Goal: Information Seeking & Learning: Compare options

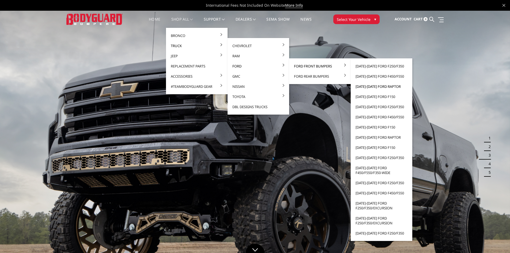
click at [382, 86] on link "[DATE]-[DATE] Ford Raptor" at bounding box center [381, 86] width 57 height 10
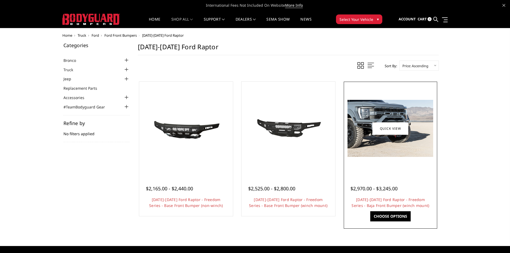
click at [388, 146] on img at bounding box center [390, 128] width 86 height 57
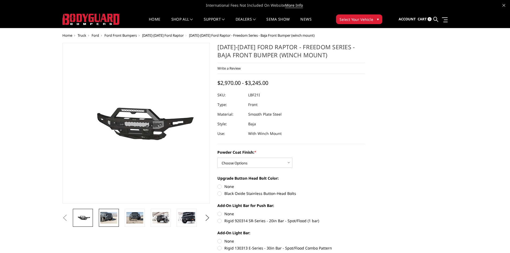
click at [112, 220] on img at bounding box center [108, 217] width 17 height 11
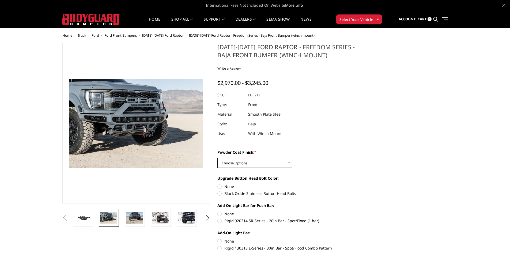
click at [246, 164] on select "Choose Options Bare Metal Texture Black Powder Coat" at bounding box center [254, 163] width 75 height 10
select select "2766"
click at [217, 158] on select "Choose Options Bare Metal Texture Black Powder Coat" at bounding box center [254, 163] width 75 height 10
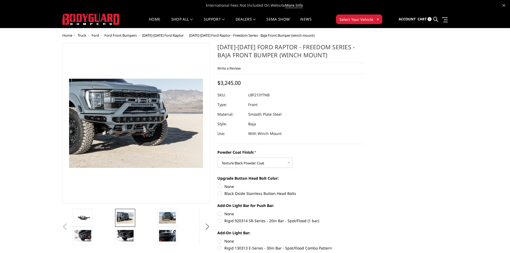
click at [249, 193] on label "Black Oxide Stainless Button-Head Bolts" at bounding box center [291, 193] width 148 height 6
click at [365, 184] on input "Black Oxide Stainless Button-Head Bolts" at bounding box center [365, 183] width 0 height 0
radio input "true"
click at [230, 186] on label "None" at bounding box center [291, 186] width 148 height 6
click at [217, 184] on input "None" at bounding box center [217, 183] width 0 height 0
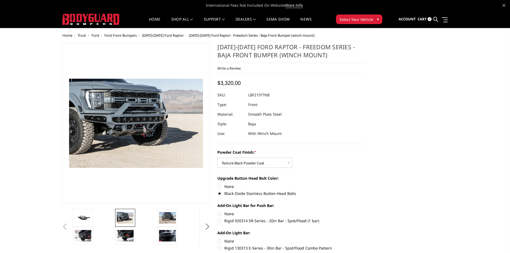
radio input "true"
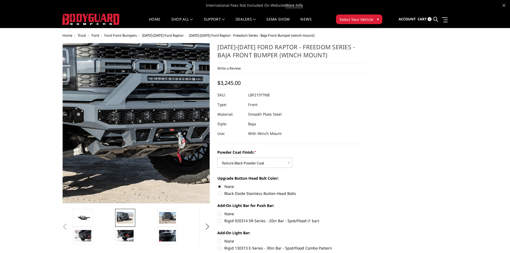
click at [118, 118] on img at bounding box center [159, 126] width 342 height 228
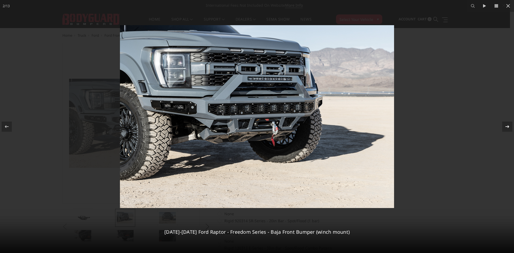
click at [507, 124] on icon at bounding box center [507, 126] width 6 height 6
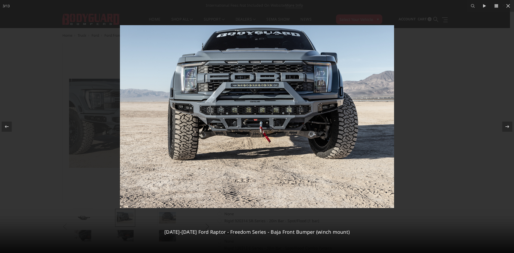
click at [462, 191] on div at bounding box center [257, 126] width 514 height 253
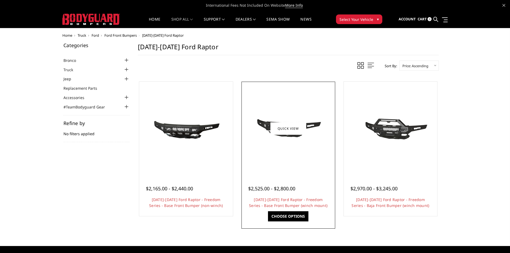
click at [293, 112] on img at bounding box center [288, 128] width 86 height 40
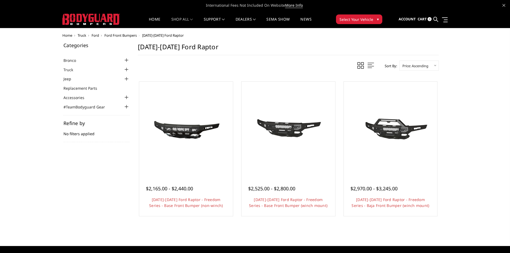
click at [378, 95] on div at bounding box center [390, 128] width 91 height 91
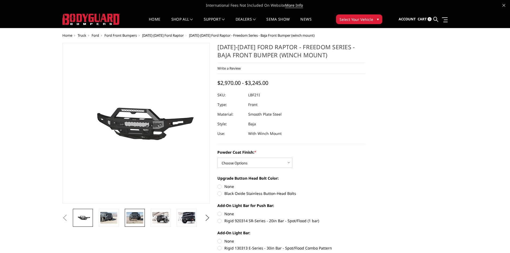
click at [133, 215] on img at bounding box center [134, 217] width 17 height 11
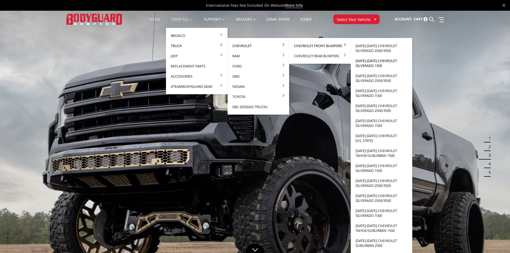
click at [382, 63] on link "[DATE]-[DATE] Chevrolet Silverado 1500" at bounding box center [381, 63] width 57 height 15
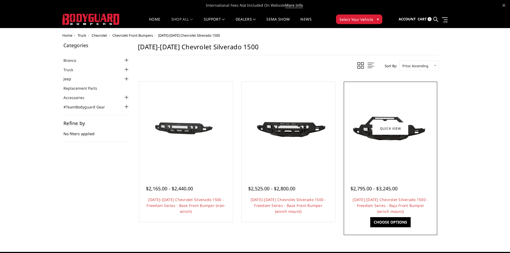
click at [381, 172] on div at bounding box center [390, 128] width 91 height 91
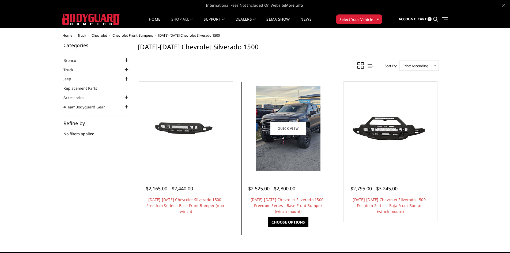
click at [283, 105] on img at bounding box center [288, 129] width 64 height 86
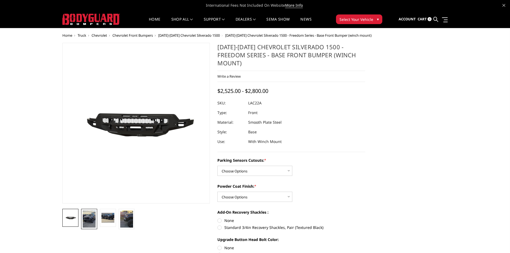
click at [91, 219] on img at bounding box center [89, 218] width 13 height 17
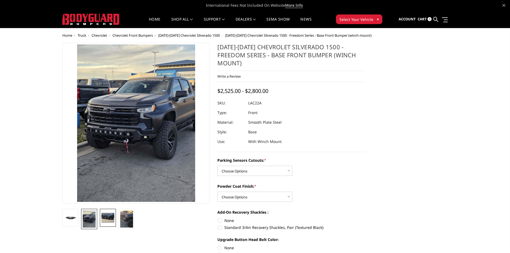
click at [109, 225] on link at bounding box center [108, 218] width 16 height 18
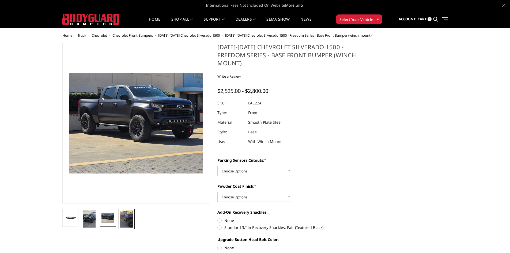
click at [123, 223] on img at bounding box center [126, 218] width 13 height 17
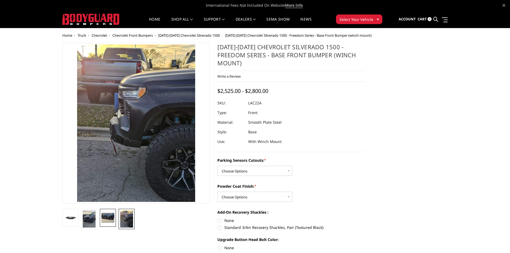
click at [105, 219] on img at bounding box center [107, 218] width 13 height 10
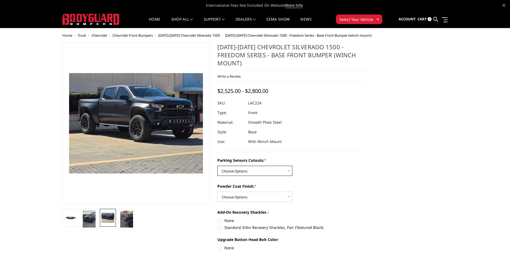
click at [221, 166] on select "Choose Options Yes - I have parking sensors No - I do NOT have parking sensors" at bounding box center [254, 171] width 75 height 10
select select "4346"
click at [217, 166] on select "Choose Options Yes - I have parking sensors No - I do NOT have parking sensors" at bounding box center [254, 171] width 75 height 10
click at [242, 192] on select "Choose Options Bare Metal Textured Black Powder Coat" at bounding box center [254, 197] width 75 height 10
select select "4360"
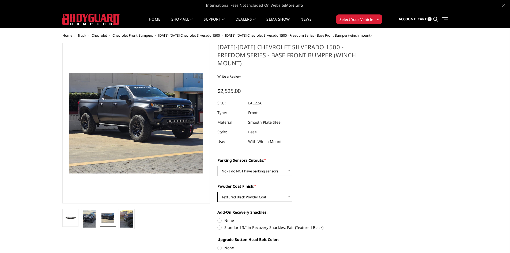
click at [217, 192] on select "Choose Options Bare Metal Textured Black Powder Coat" at bounding box center [254, 197] width 75 height 10
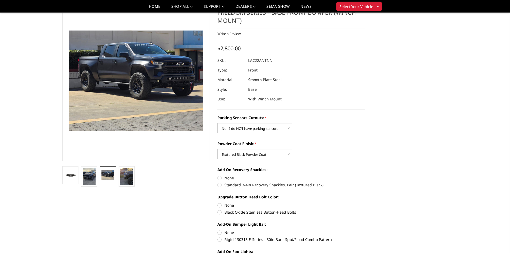
click at [233, 202] on label "None" at bounding box center [291, 205] width 148 height 6
click at [217, 202] on input "None" at bounding box center [217, 202] width 0 height 0
radio input "true"
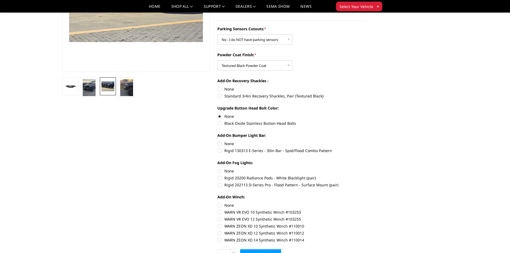
scroll to position [187, 0]
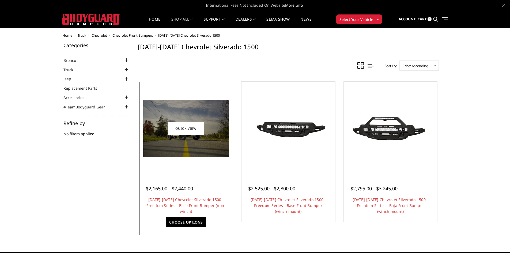
click at [204, 98] on div at bounding box center [185, 128] width 91 height 91
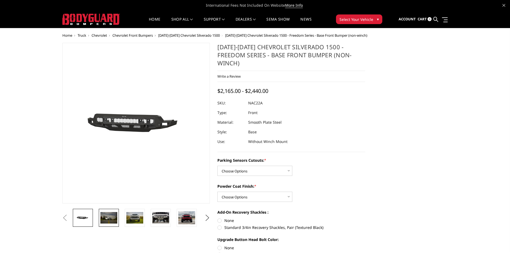
click at [116, 218] on img at bounding box center [108, 217] width 17 height 11
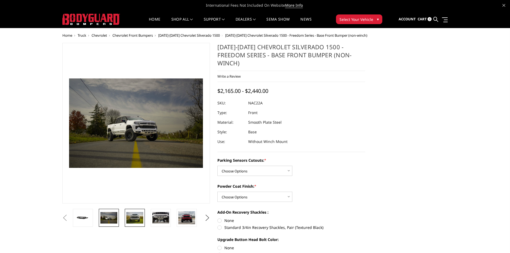
click at [131, 217] on img at bounding box center [134, 217] width 17 height 11
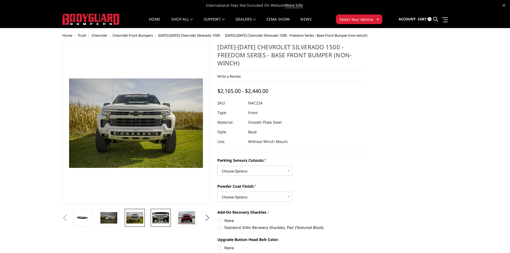
click at [160, 222] on img at bounding box center [160, 217] width 17 height 11
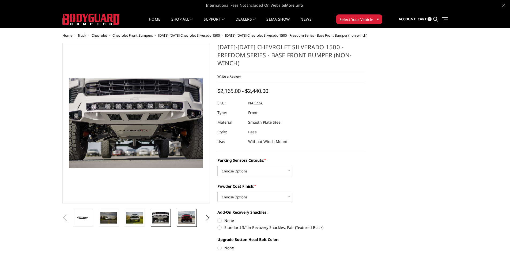
click at [185, 216] on img at bounding box center [186, 217] width 17 height 13
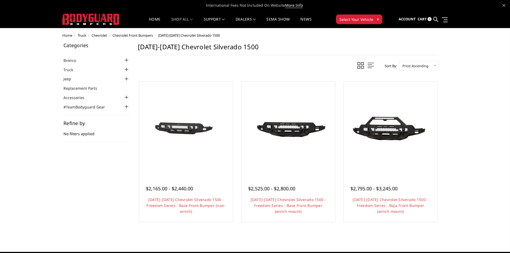
click at [136, 36] on span "Chevrolet Front Bumpers" at bounding box center [132, 35] width 40 height 5
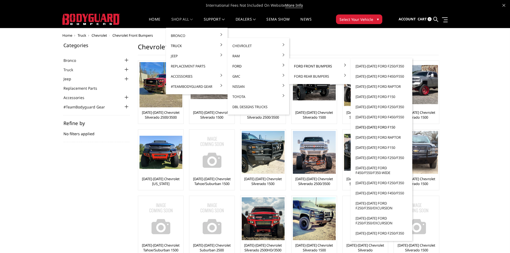
click at [382, 127] on link "[DATE]-[DATE] Ford F150" at bounding box center [381, 127] width 57 height 10
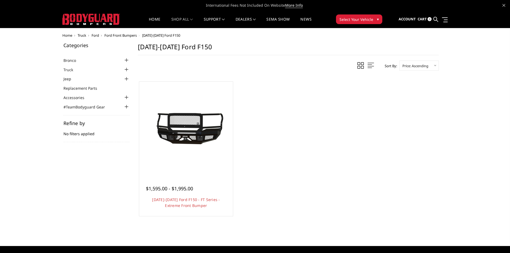
click at [95, 35] on span "Ford" at bounding box center [94, 35] width 7 height 5
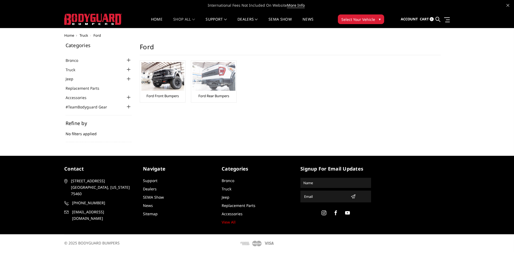
click at [213, 91] on div "Ford Rear Bumpers" at bounding box center [213, 81] width 43 height 39
click at [213, 95] on link "Ford Rear Bumpers" at bounding box center [213, 95] width 31 height 5
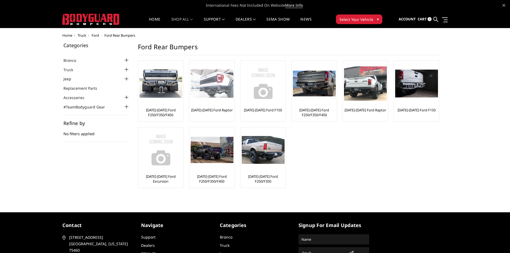
click at [210, 111] on link "[DATE]-[DATE] Ford Raptor" at bounding box center [211, 110] width 41 height 5
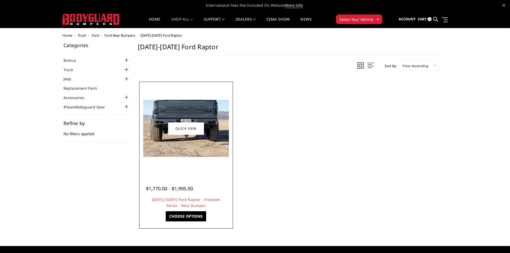
click at [199, 114] on img at bounding box center [186, 128] width 86 height 57
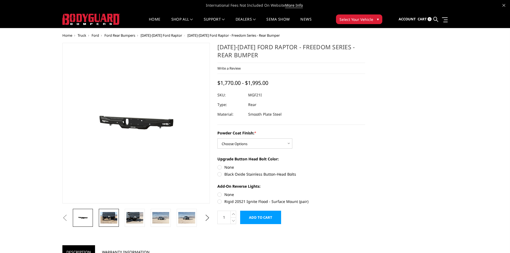
click at [106, 217] on img at bounding box center [108, 217] width 17 height 11
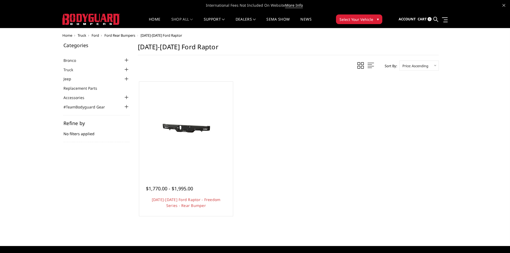
click at [123, 36] on span "Ford Rear Bumpers" at bounding box center [119, 35] width 31 height 5
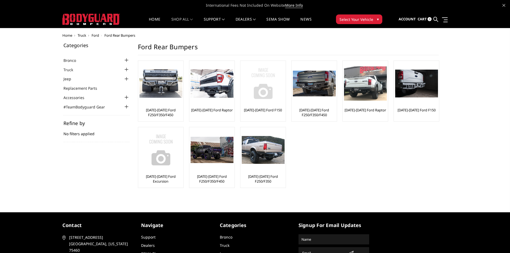
click at [258, 110] on link "[DATE]-[DATE] Ford F150" at bounding box center [263, 110] width 38 height 5
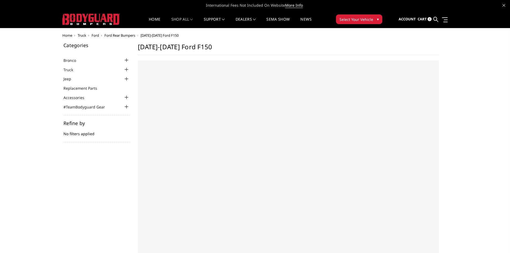
select select "US"
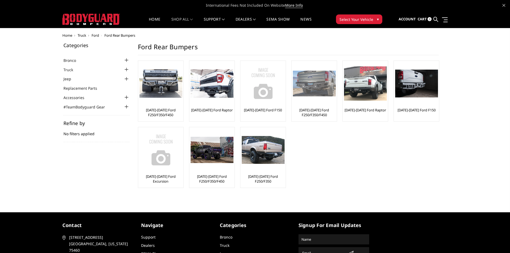
click at [318, 110] on link "[DATE]-[DATE] Ford F250/F350/F450" at bounding box center [314, 113] width 43 height 10
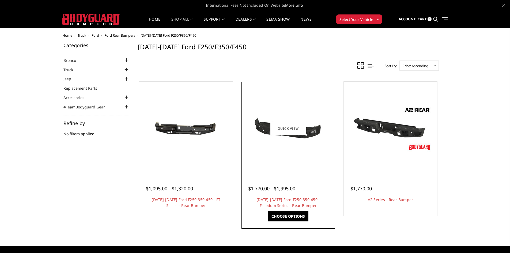
click at [273, 153] on div at bounding box center [288, 128] width 91 height 91
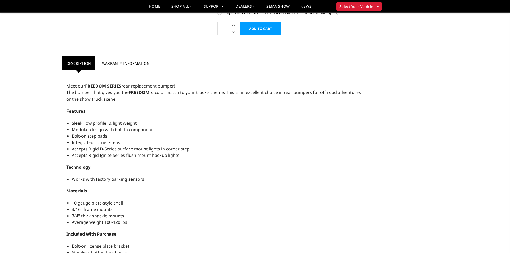
scroll to position [187, 0]
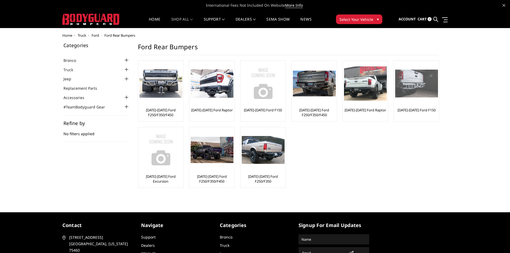
click at [405, 110] on link "[DATE]-[DATE] Ford F150" at bounding box center [416, 110] width 38 height 5
click at [91, 21] on img at bounding box center [91, 19] width 58 height 11
